Goal: Task Accomplishment & Management: Manage account settings

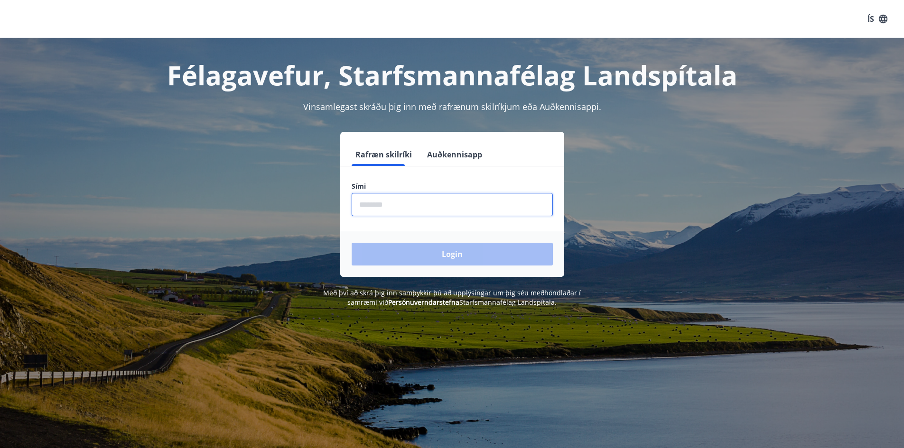
click at [389, 207] on input "phone" at bounding box center [452, 204] width 201 height 23
click at [406, 209] on input "phone" at bounding box center [452, 204] width 201 height 23
drag, startPoint x: 403, startPoint y: 204, endPoint x: 384, endPoint y: 201, distance: 18.9
click at [388, 202] on input "phone" at bounding box center [452, 204] width 201 height 23
drag, startPoint x: 376, startPoint y: 200, endPoint x: 386, endPoint y: 222, distance: 24.0
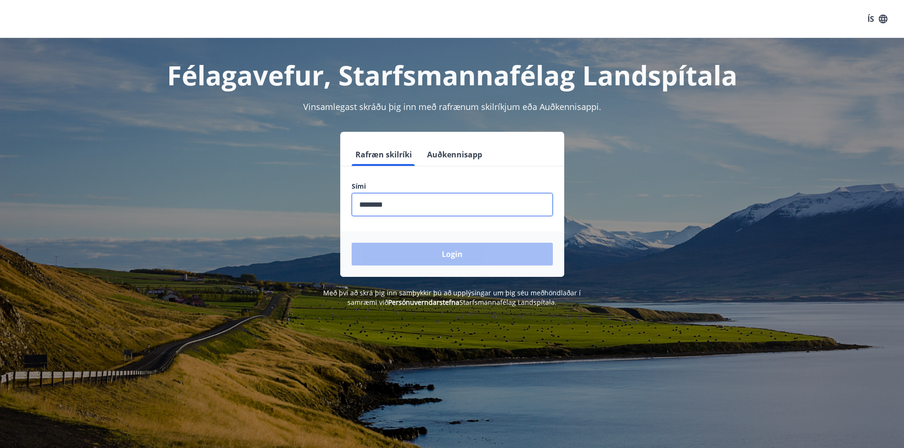
click at [376, 203] on input "phone" at bounding box center [452, 204] width 201 height 23
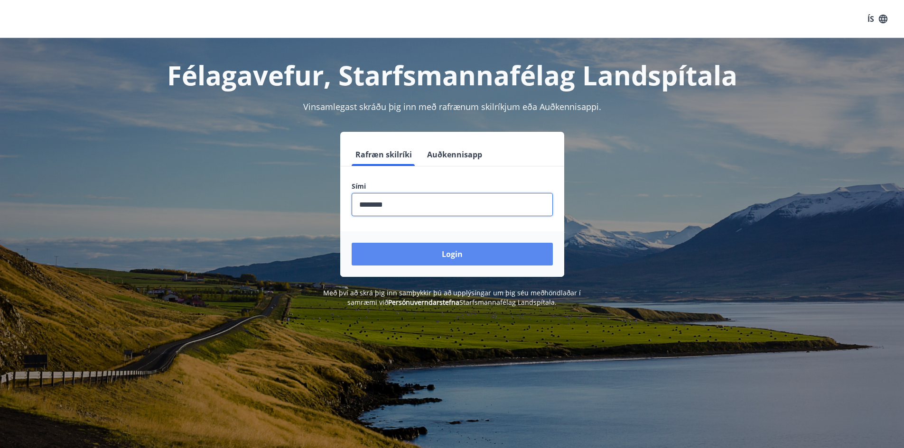
type input "********"
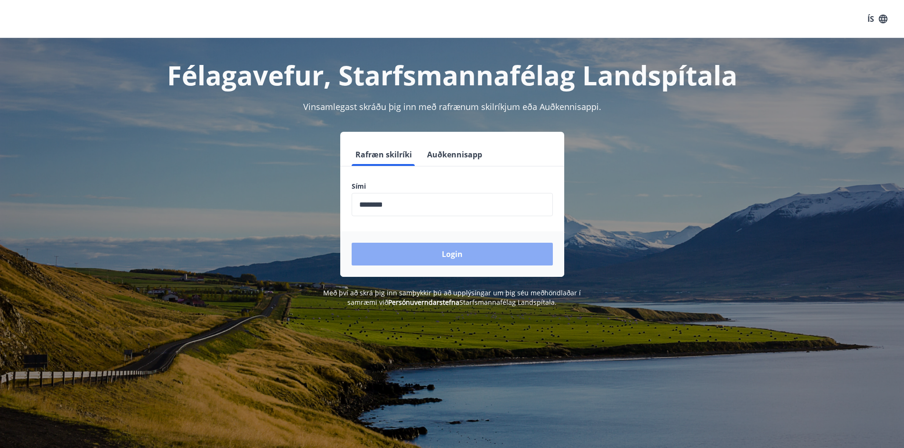
click at [392, 250] on button "Login" at bounding box center [452, 254] width 201 height 23
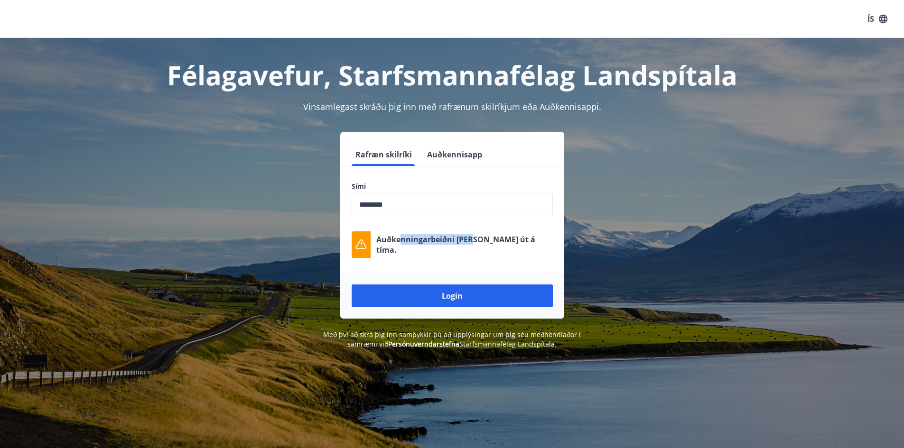
drag, startPoint x: 441, startPoint y: 239, endPoint x: 387, endPoint y: 231, distance: 54.7
click at [387, 231] on div "Sími ​ Auðkenningarbeiðni [PERSON_NAME] út á tíma." at bounding box center [452, 220] width 224 height 76
click at [478, 236] on div "Auðkenningarbeiðni [PERSON_NAME] út á tíma." at bounding box center [452, 245] width 201 height 27
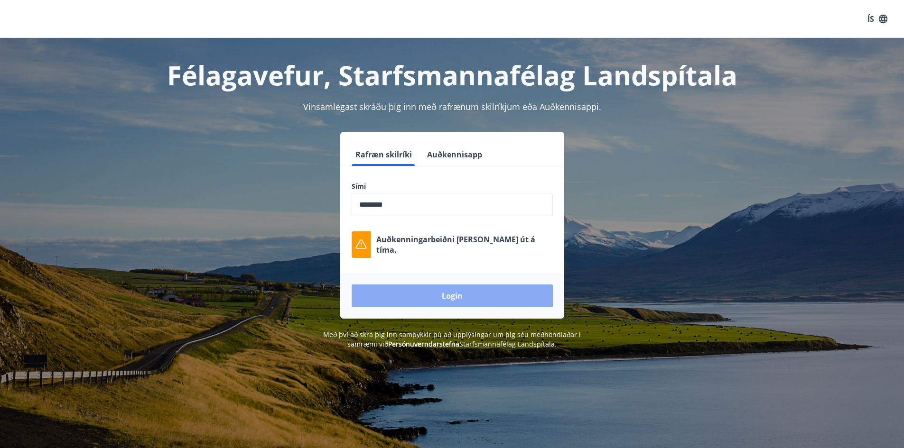
click at [455, 285] on button "Login" at bounding box center [452, 296] width 201 height 23
